Goal: Information Seeking & Learning: Learn about a topic

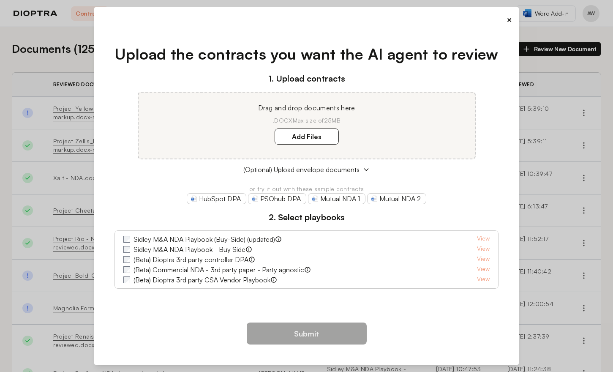
click at [511, 20] on button "×" at bounding box center [509, 20] width 5 height 12
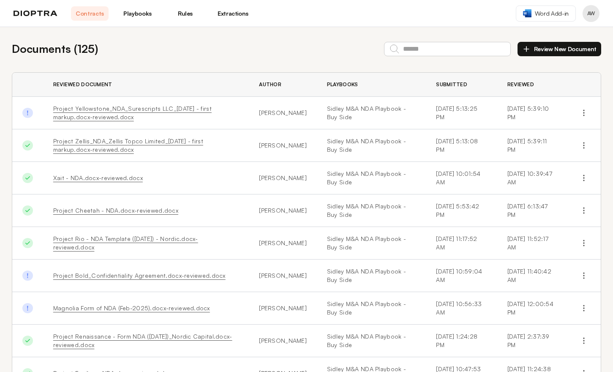
click at [137, 13] on link "Playbooks" at bounding box center [138, 13] width 38 height 14
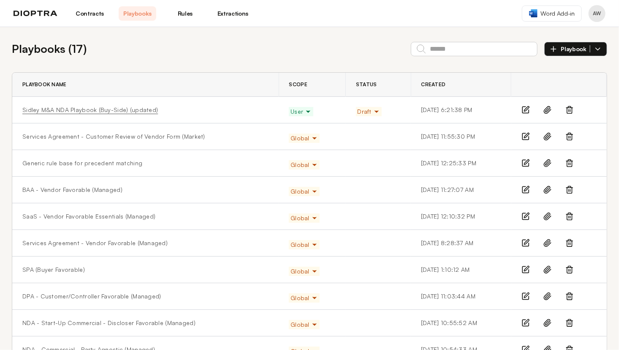
click at [85, 109] on link "Sidley M&A NDA Playbook (Buy-Side) (updated)" at bounding box center [90, 110] width 136 height 8
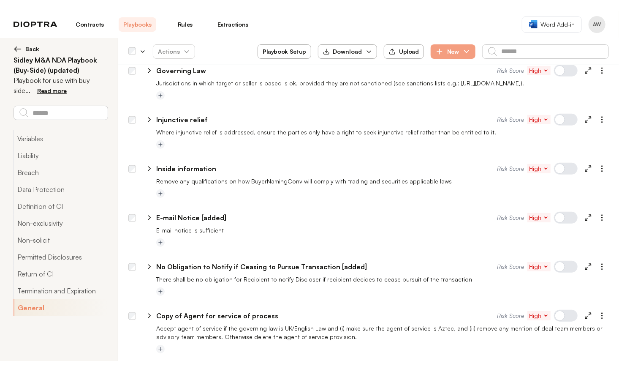
scroll to position [3257, 0]
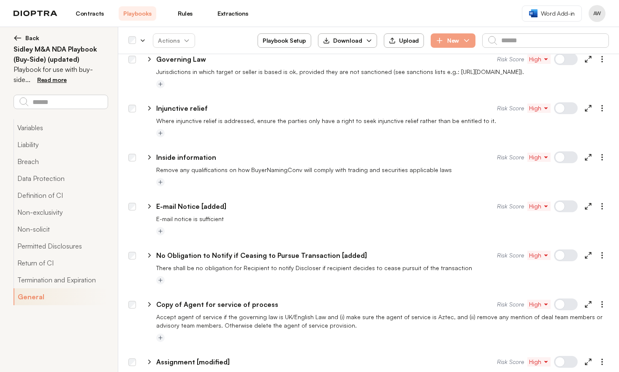
type textarea "*"
